Goal: Task Accomplishment & Management: Manage account settings

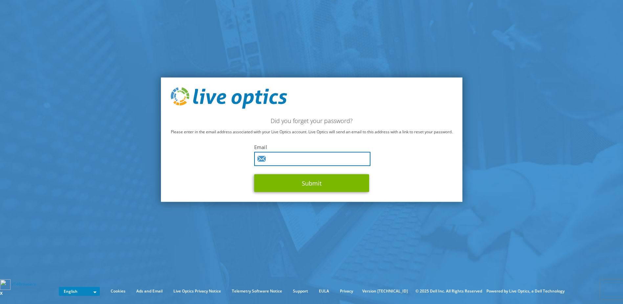
click at [270, 162] on input "text" at bounding box center [312, 159] width 116 height 14
click at [219, 164] on div "Did you forget your password? Please enter in the email address associated with…" at bounding box center [312, 139] width 302 height 125
click at [270, 160] on input "text" at bounding box center [312, 159] width 116 height 14
type input "it.support@tibbettsgroup.com"
click at [182, 190] on div "Did you forget your password? Please enter in the email address associated with…" at bounding box center [312, 139] width 302 height 125
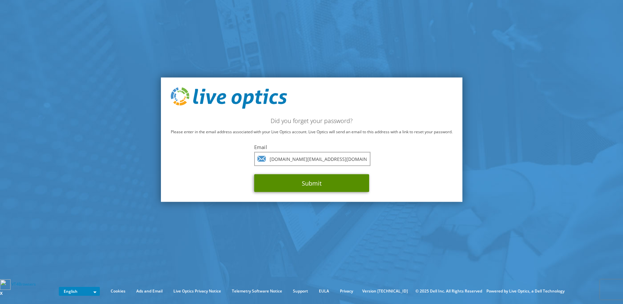
click at [287, 180] on button "Submit" at bounding box center [311, 183] width 115 height 18
